Goal: Task Accomplishment & Management: Use online tool/utility

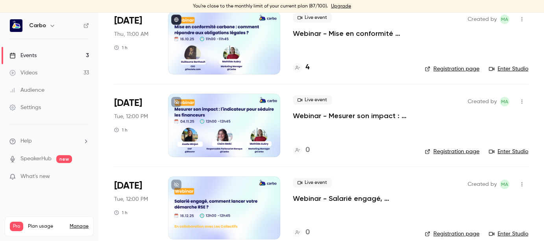
scroll to position [82, 0]
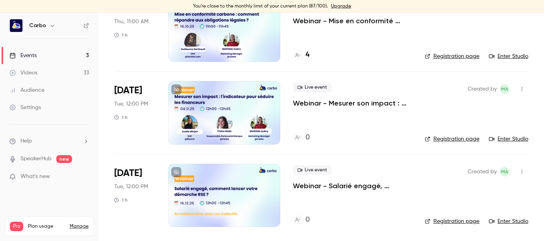
click at [249, 103] on div at bounding box center [224, 112] width 112 height 63
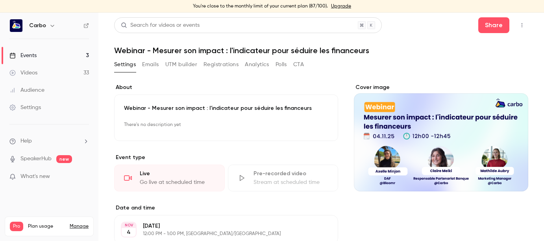
click at [196, 63] on button "UTM builder" at bounding box center [181, 64] width 32 height 13
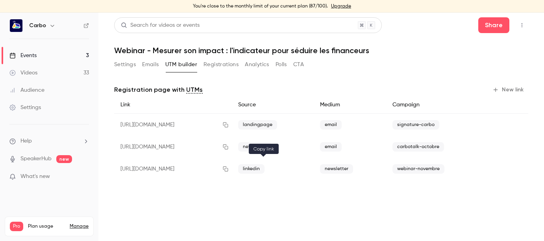
click at [228, 167] on icon "button" at bounding box center [225, 169] width 5 height 5
click at [519, 27] on icon "button" at bounding box center [522, 25] width 6 height 6
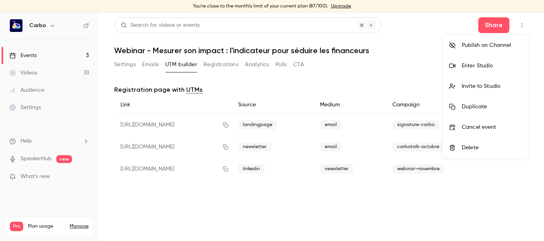
click at [493, 25] on div at bounding box center [272, 120] width 544 height 241
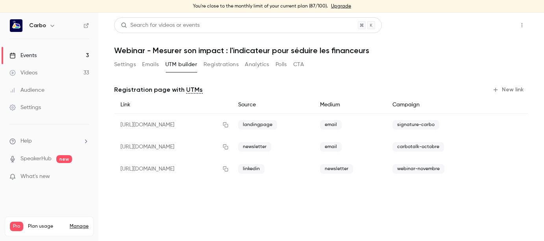
click at [494, 26] on button "Share" at bounding box center [494, 25] width 31 height 16
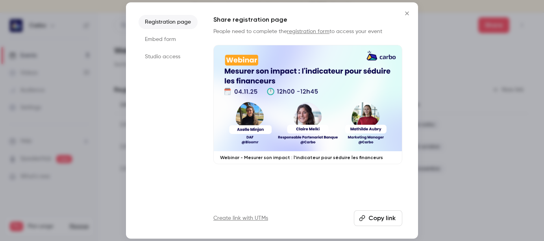
click at [381, 215] on button "Copy link" at bounding box center [378, 218] width 48 height 16
click at [406, 13] on icon "Close" at bounding box center [407, 13] width 9 height 6
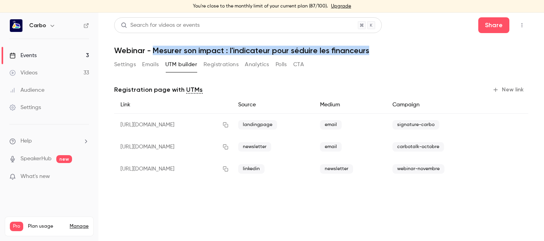
drag, startPoint x: 155, startPoint y: 50, endPoint x: 378, endPoint y: 56, distance: 223.0
click at [378, 56] on div "Search for videos or events Share Webinar - Mesurer son impact : l'indicateur p…" at bounding box center [321, 104] width 414 height 175
copy h1 "Mesurer son impact : l'indicateur pour séduire les financeurs"
click at [517, 87] on button "New link" at bounding box center [509, 90] width 39 height 13
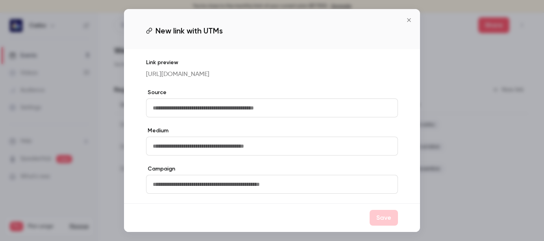
click at [286, 114] on input "text" at bounding box center [272, 107] width 252 height 19
type input "*******"
click at [276, 149] on input "text" at bounding box center [272, 146] width 252 height 19
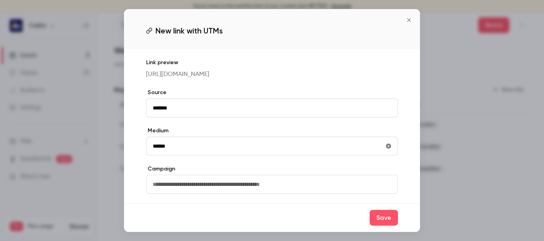
type input "******"
click at [259, 185] on input "text" at bounding box center [272, 184] width 252 height 19
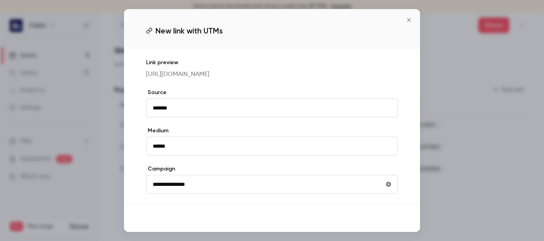
type input "**********"
click at [380, 223] on button "Save" at bounding box center [384, 218] width 28 height 16
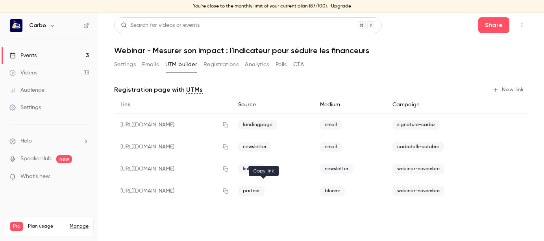
click at [229, 191] on icon "button" at bounding box center [226, 191] width 6 height 6
